Goal: Navigation & Orientation: Understand site structure

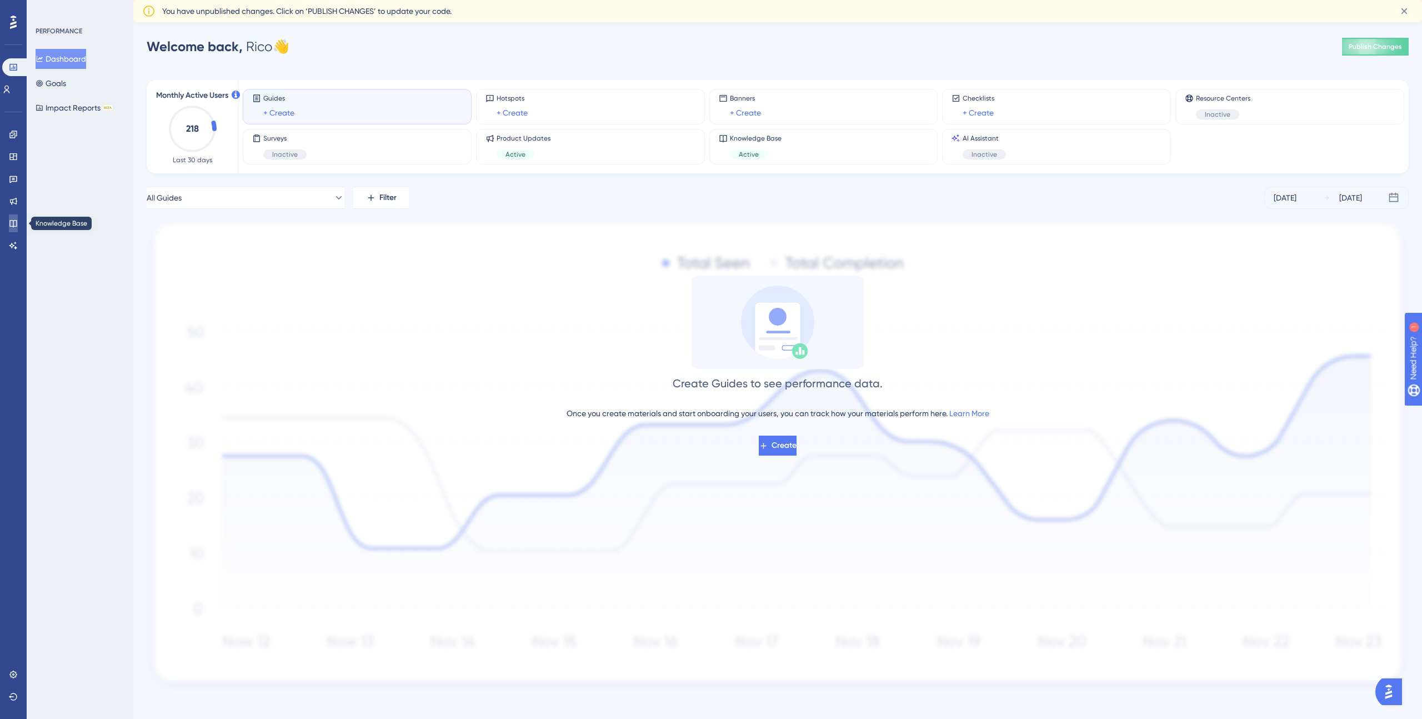
click at [14, 224] on icon at bounding box center [13, 223] width 9 height 9
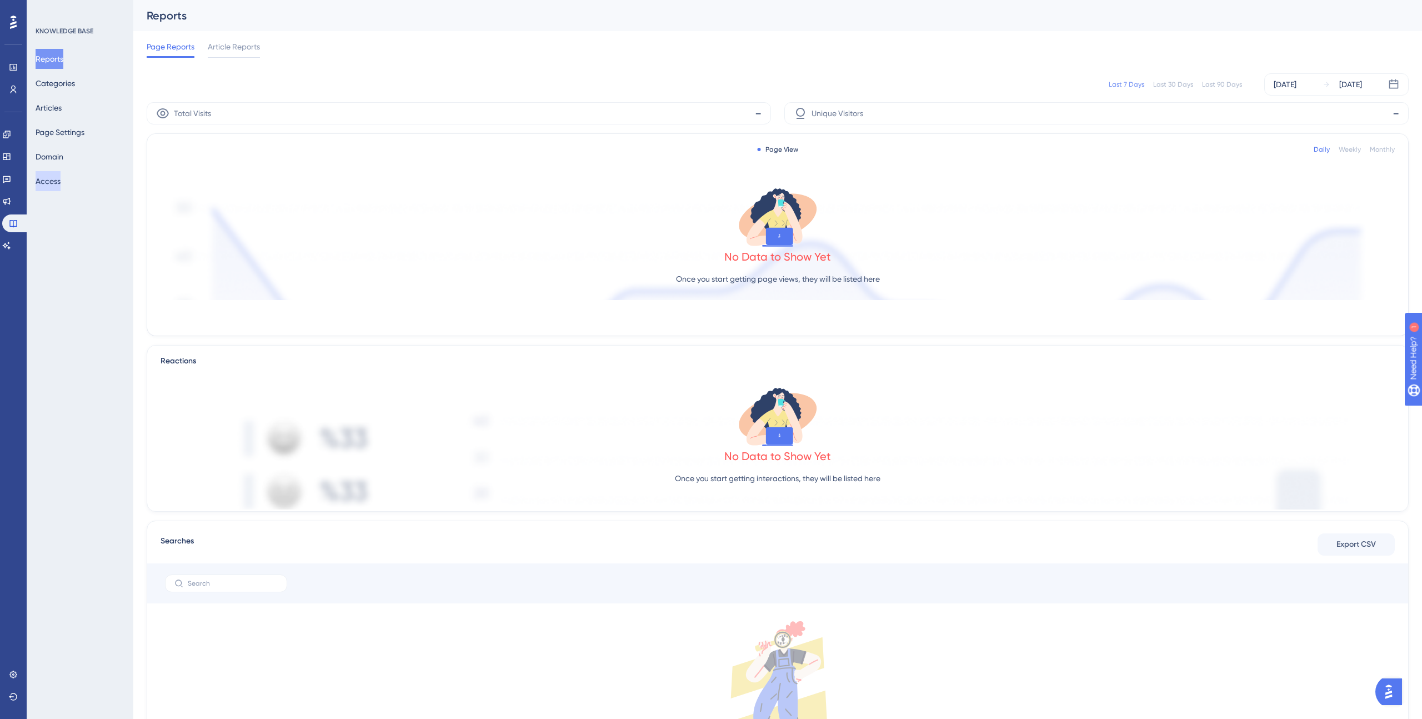
click at [58, 181] on button "Access" at bounding box center [48, 181] width 25 height 20
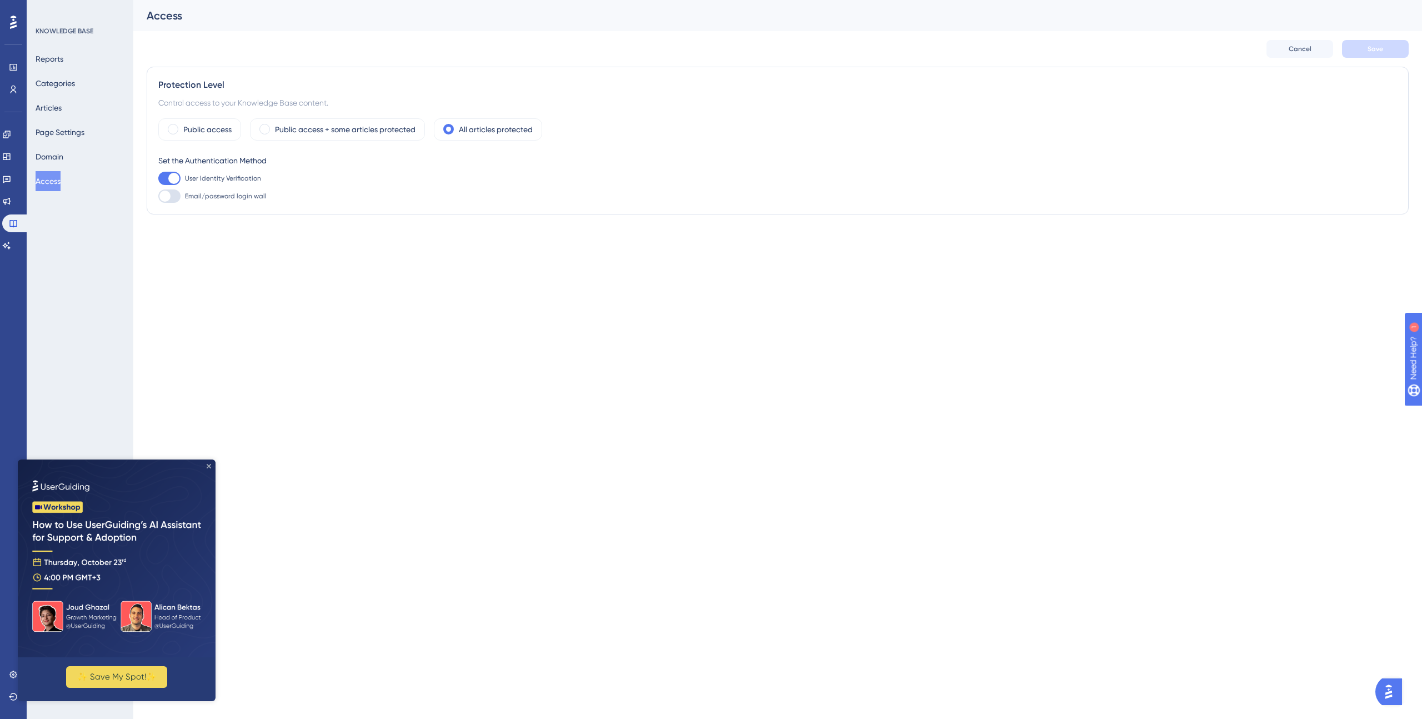
click at [209, 466] on icon "Close Preview" at bounding box center [209, 466] width 4 height 4
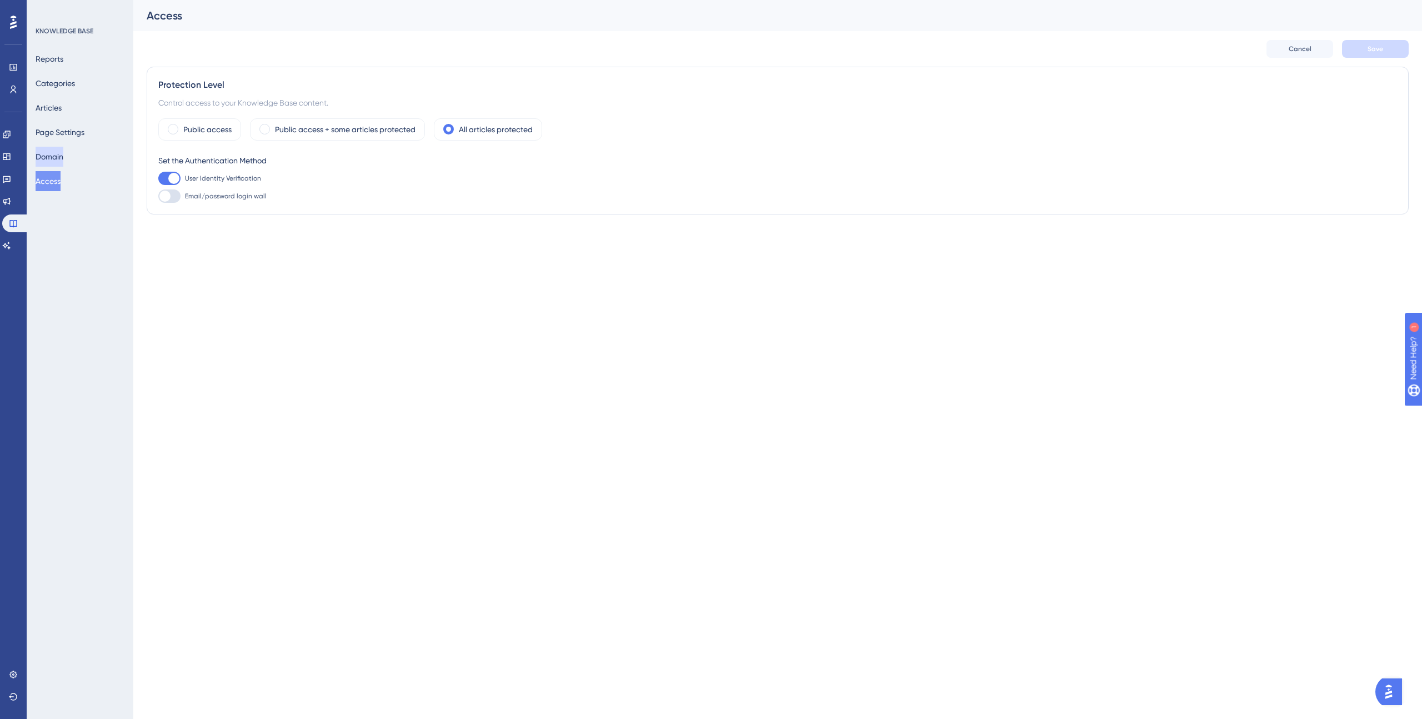
click at [56, 150] on button "Domain" at bounding box center [50, 157] width 28 height 20
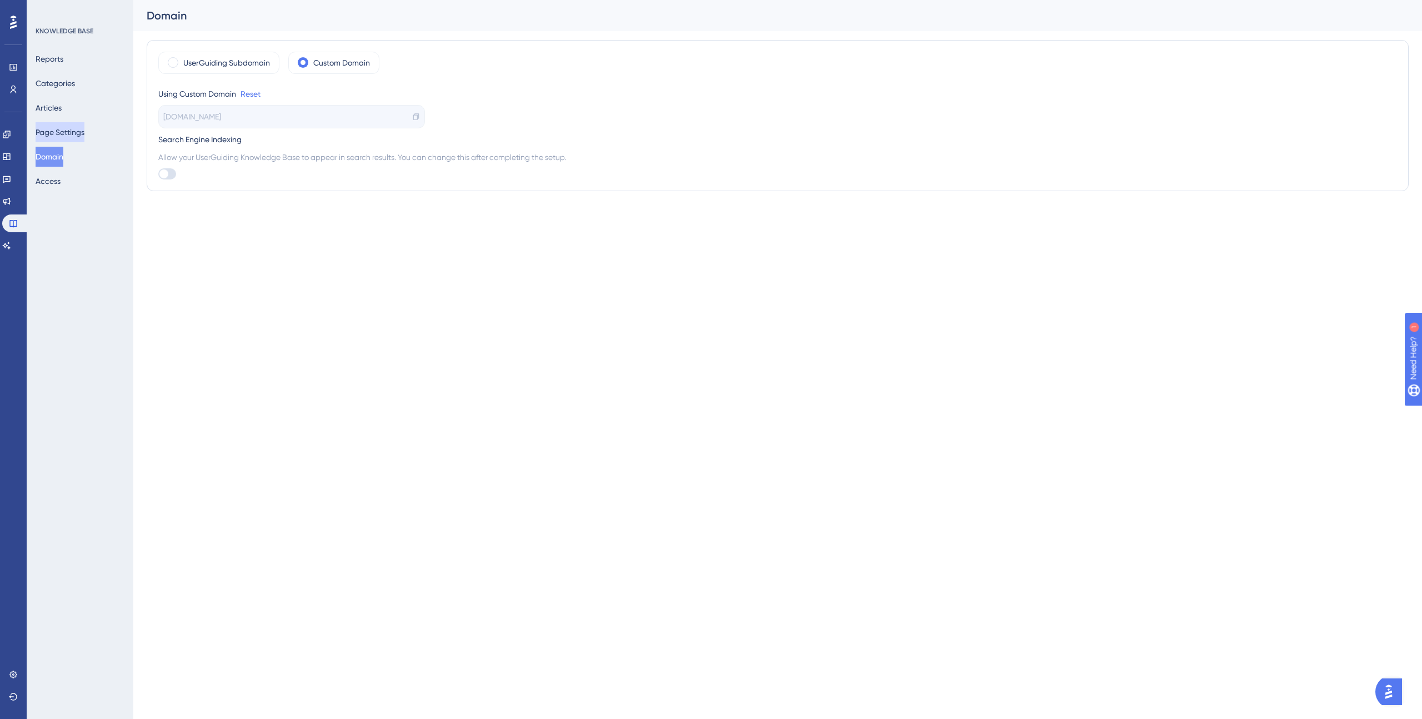
click at [62, 135] on button "Page Settings" at bounding box center [60, 132] width 49 height 20
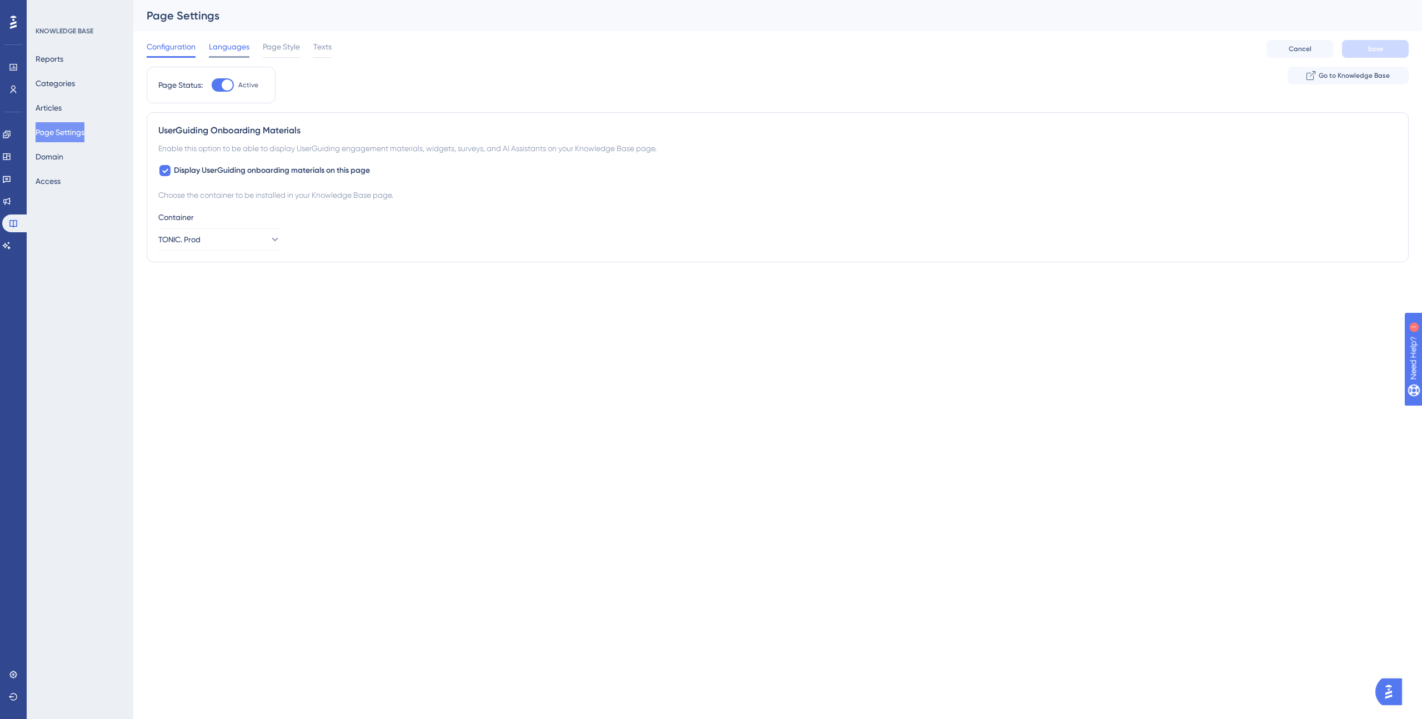
click at [229, 44] on span "Languages" at bounding box center [229, 46] width 41 height 13
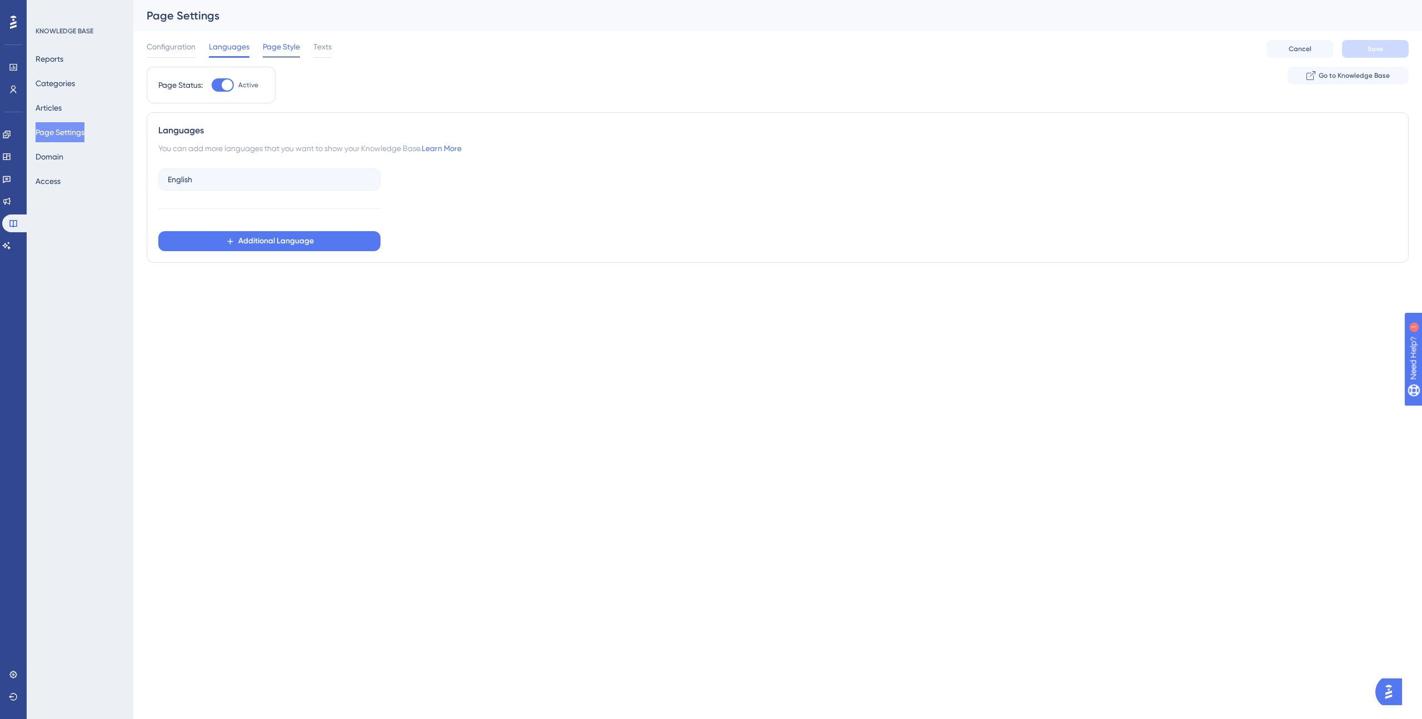
click at [277, 48] on span "Page Style" at bounding box center [281, 46] width 37 height 13
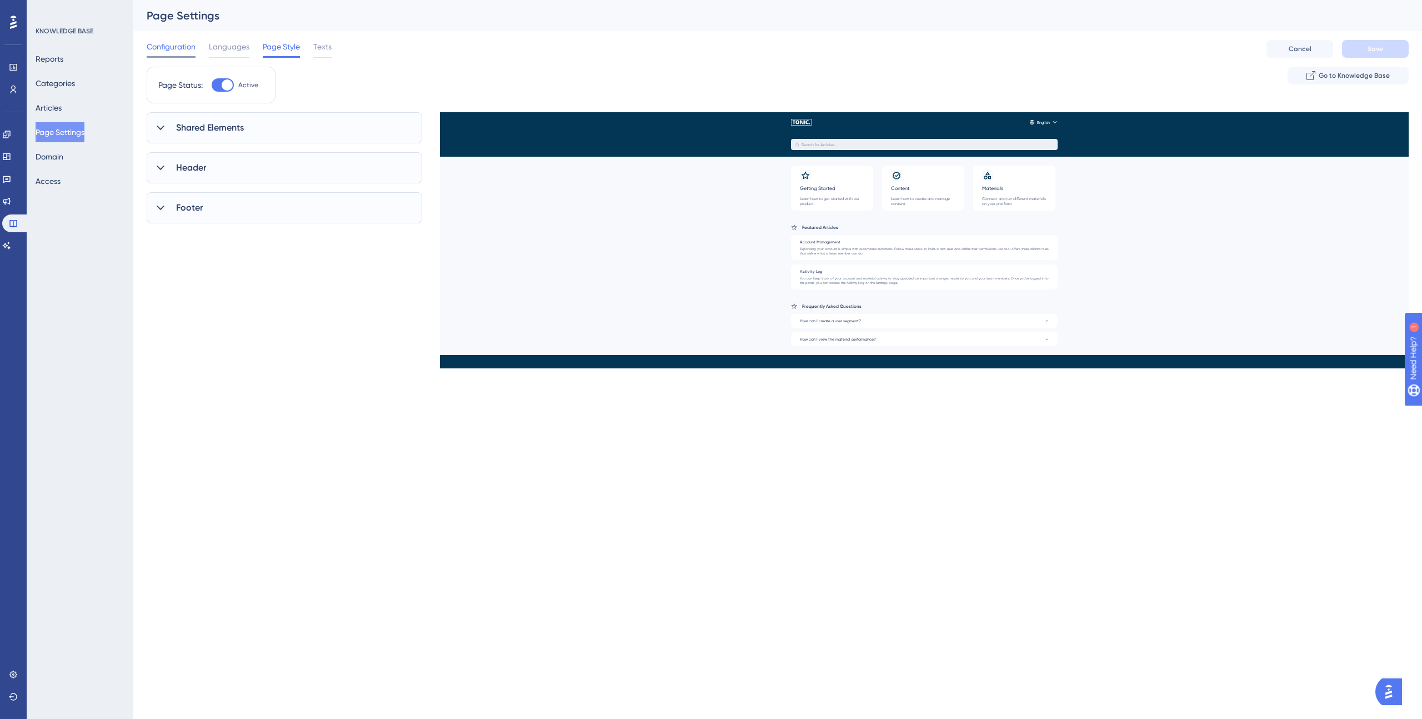
click at [176, 49] on span "Configuration" at bounding box center [171, 46] width 49 height 13
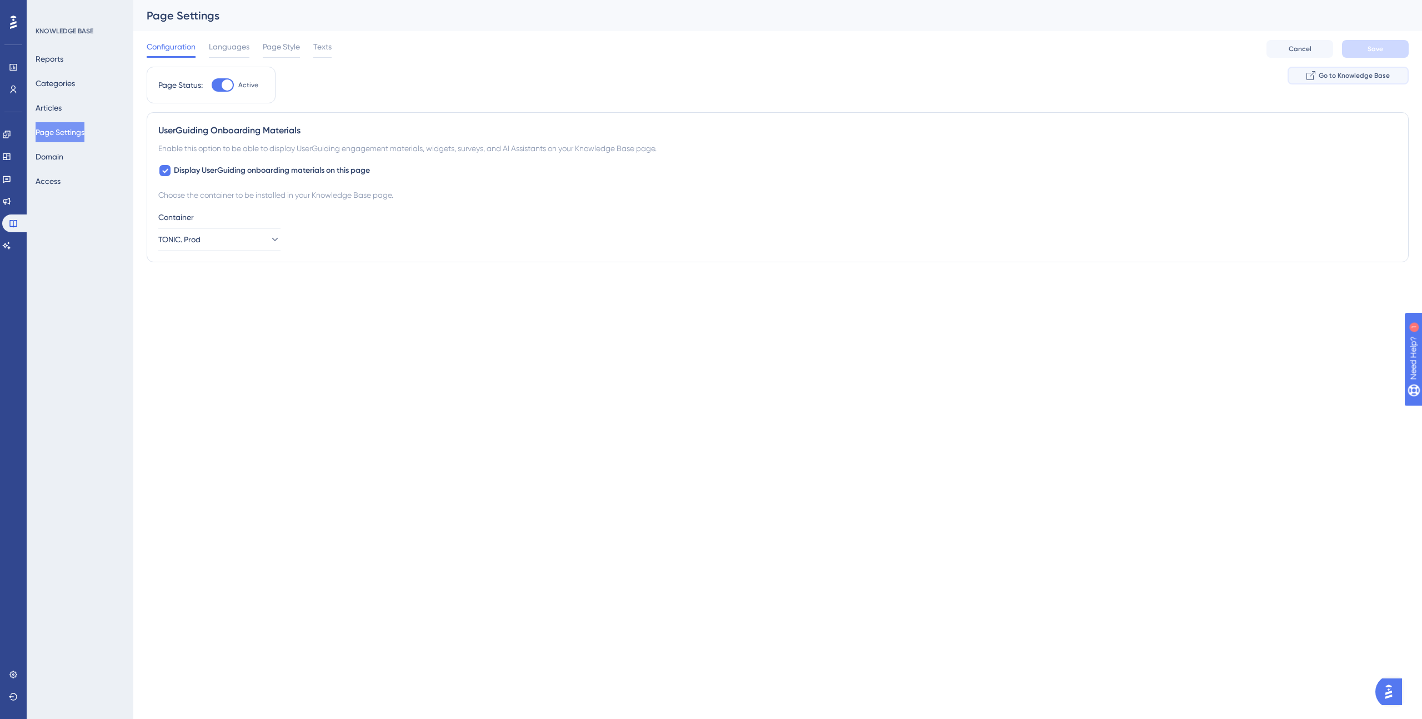
click at [1349, 74] on span "Go to Knowledge Base" at bounding box center [1354, 75] width 71 height 9
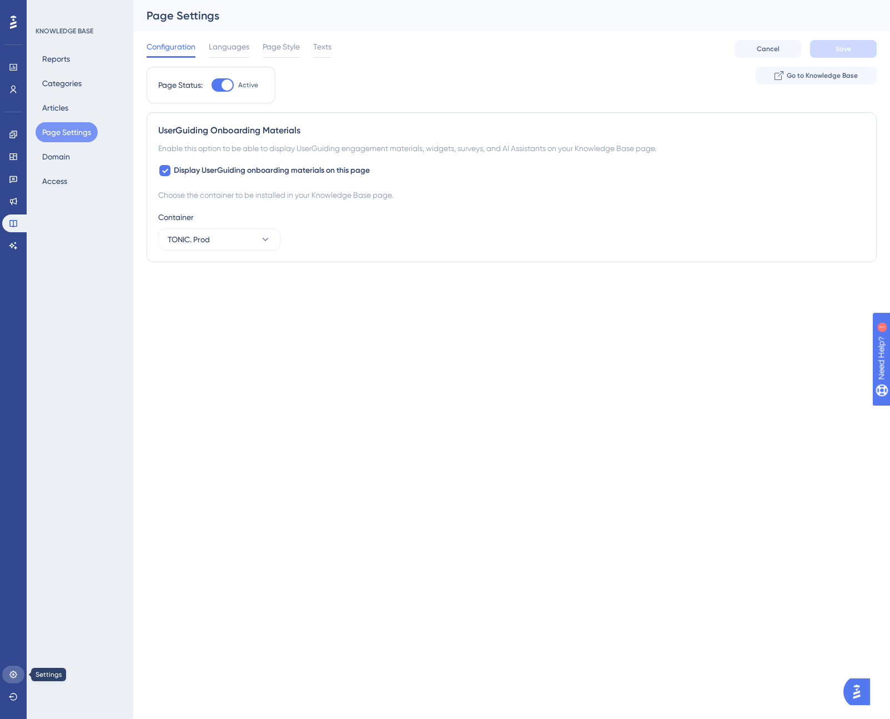
click at [12, 673] on icon at bounding box center [13, 674] width 9 height 9
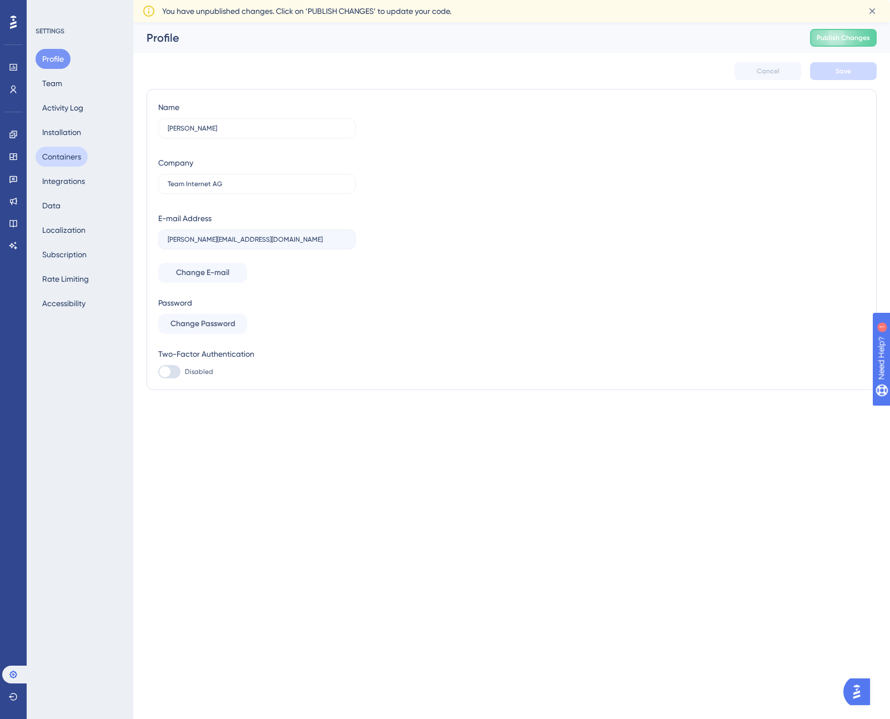
click at [73, 155] on button "Containers" at bounding box center [62, 157] width 52 height 20
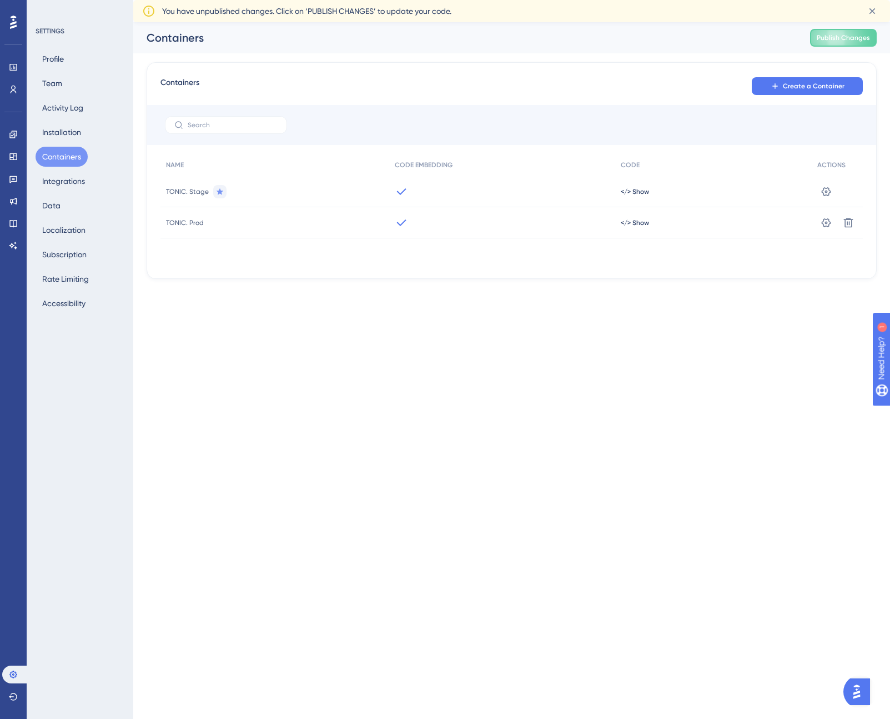
click at [233, 192] on div "TONIC. Stage" at bounding box center [275, 191] width 229 height 31
click at [61, 180] on button "Integrations" at bounding box center [64, 181] width 56 height 20
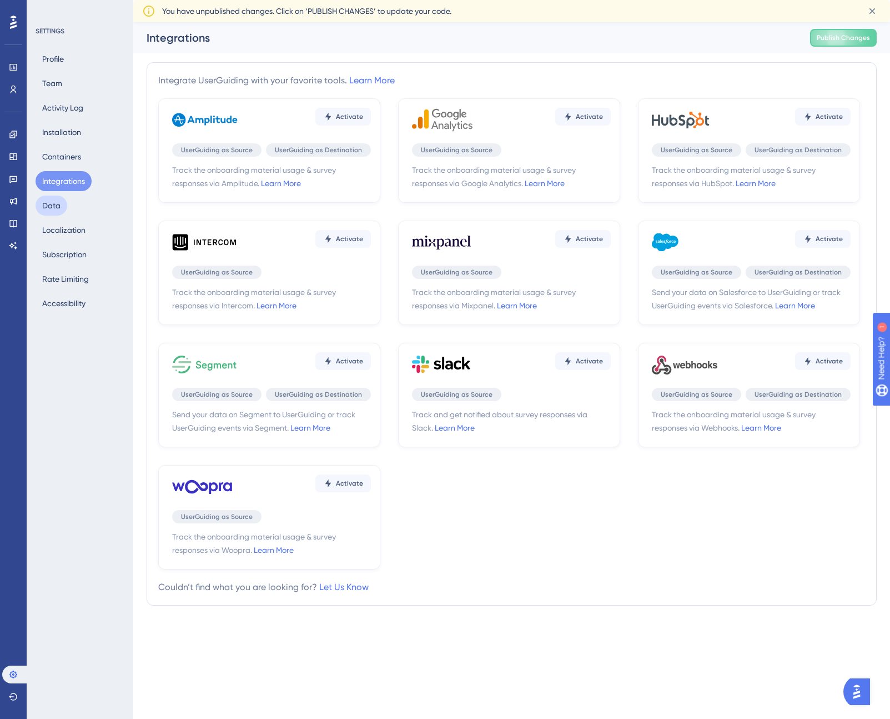
click at [62, 206] on button "Data" at bounding box center [52, 206] width 32 height 20
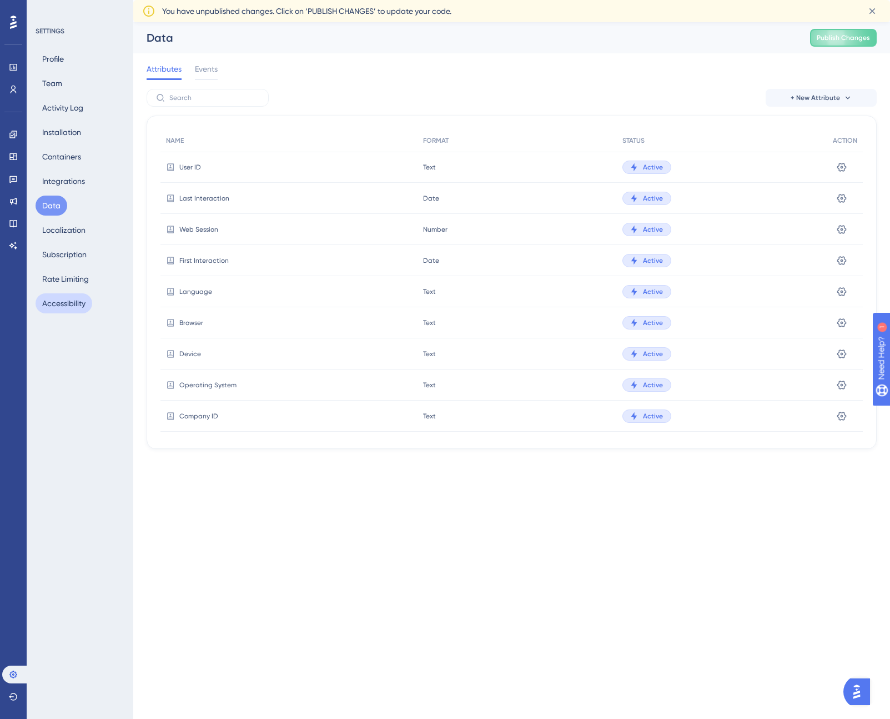
click at [62, 299] on button "Accessibility" at bounding box center [64, 303] width 57 height 20
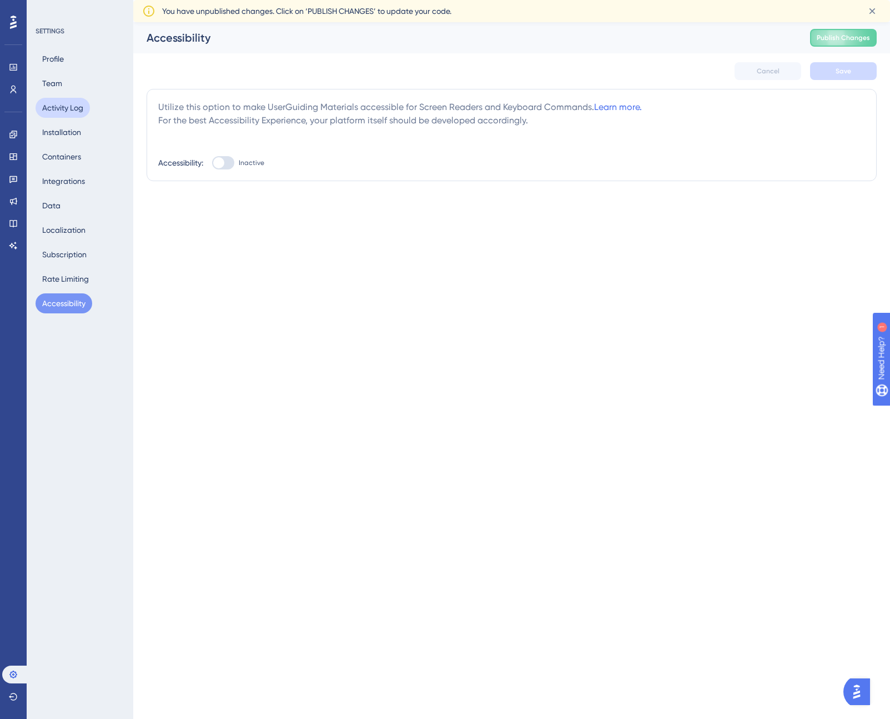
click at [54, 109] on button "Activity Log" at bounding box center [63, 108] width 54 height 20
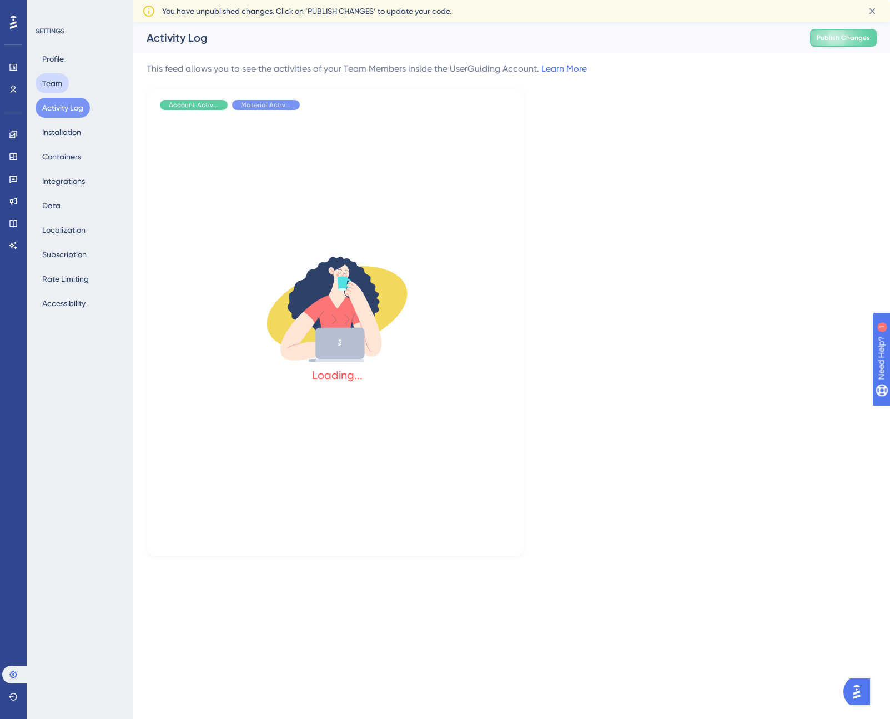
drag, startPoint x: 53, startPoint y: 82, endPoint x: 57, endPoint y: 105, distance: 23.1
click at [53, 82] on button "Team" at bounding box center [52, 83] width 33 height 20
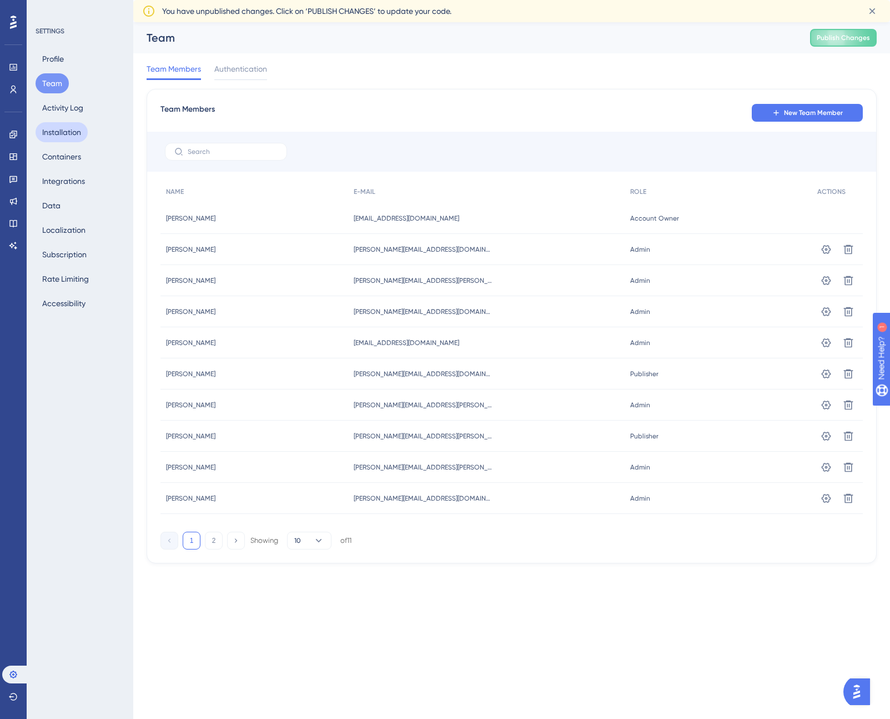
click at [63, 133] on button "Installation" at bounding box center [62, 132] width 52 height 20
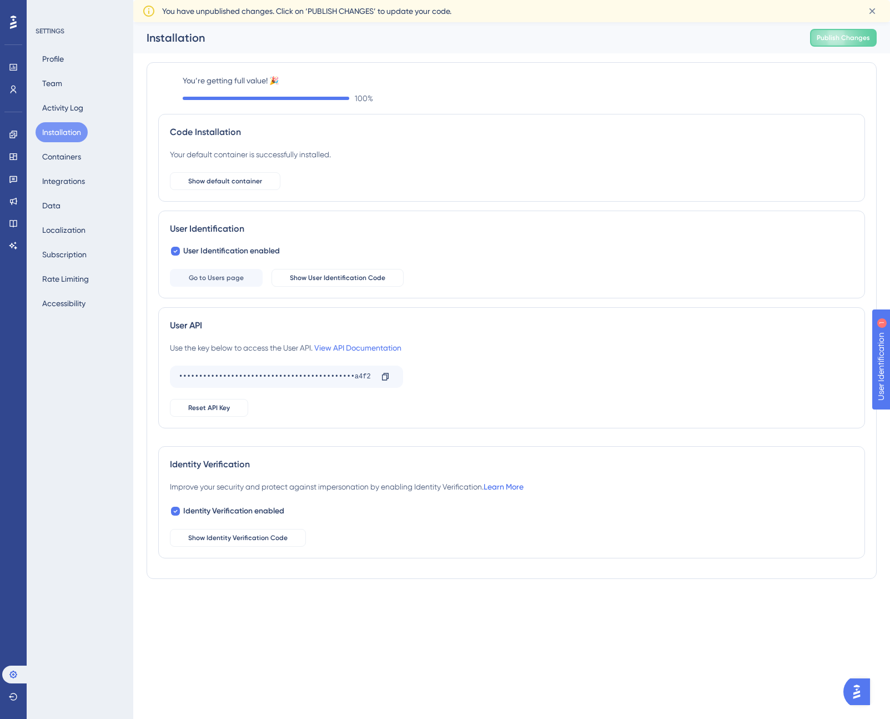
click at [520, 484] on link "Learn More" at bounding box center [504, 486] width 40 height 9
